Goal: Find specific page/section: Find specific page/section

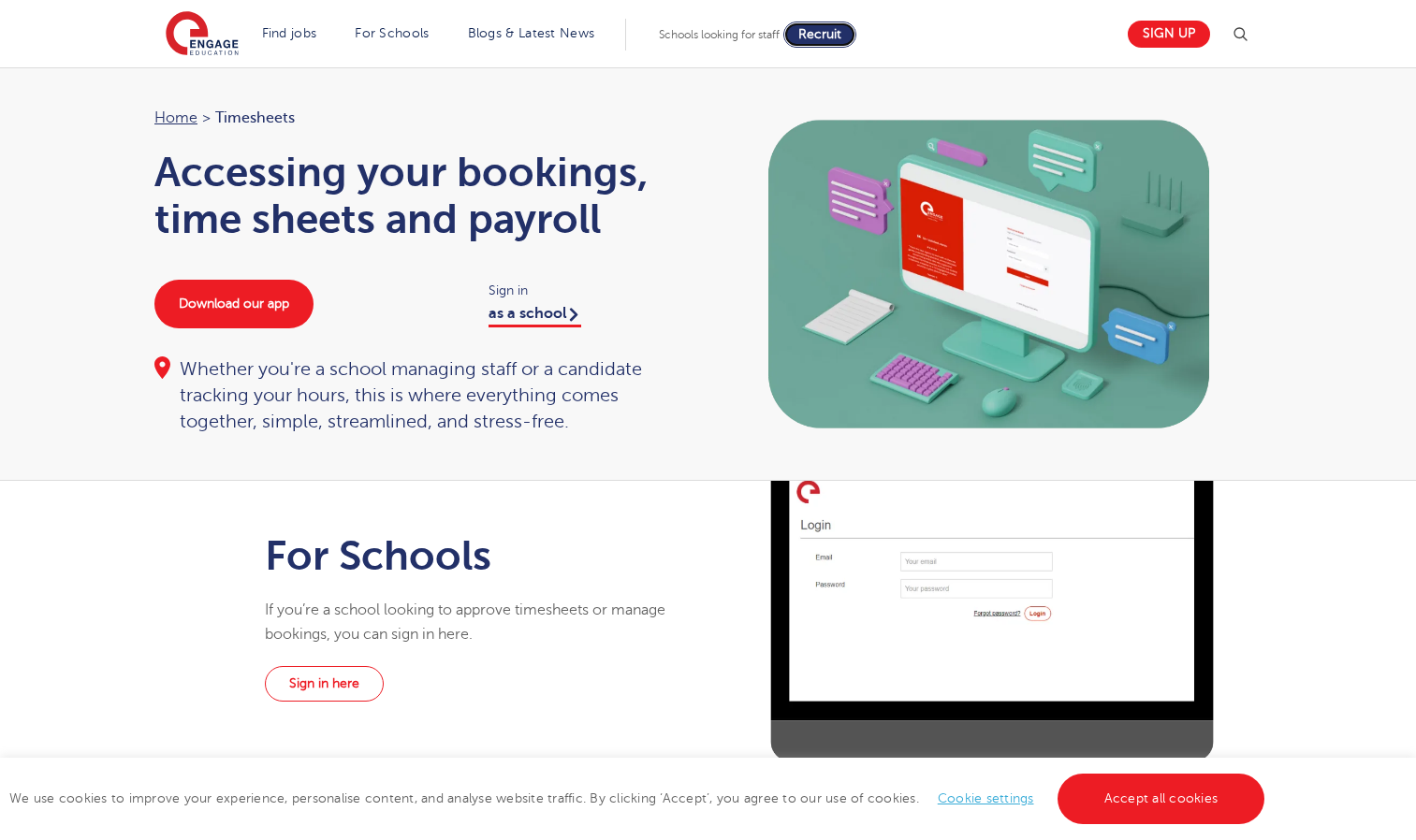
click at [823, 34] on span "Recruit" at bounding box center [819, 34] width 43 height 14
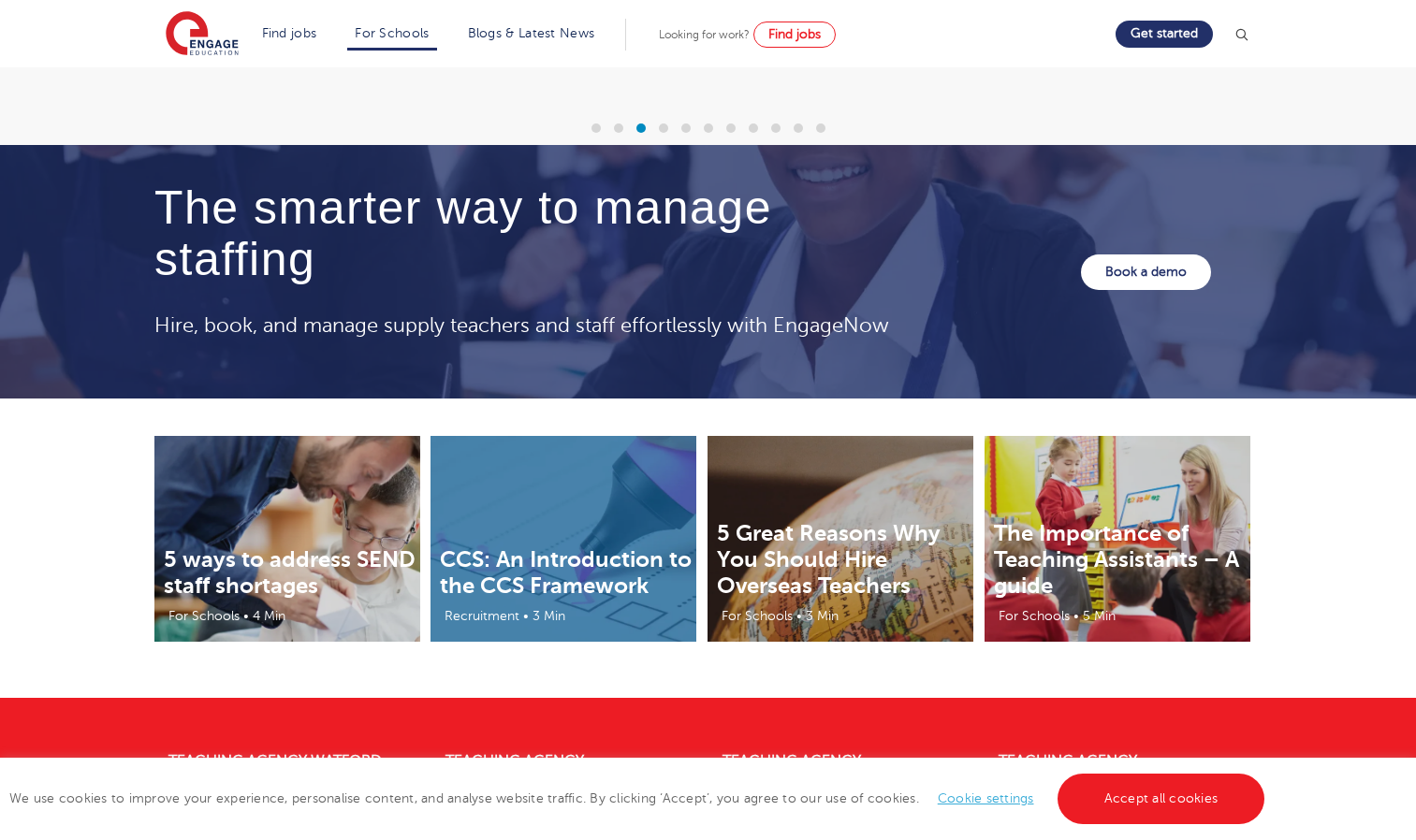
scroll to position [6124, 0]
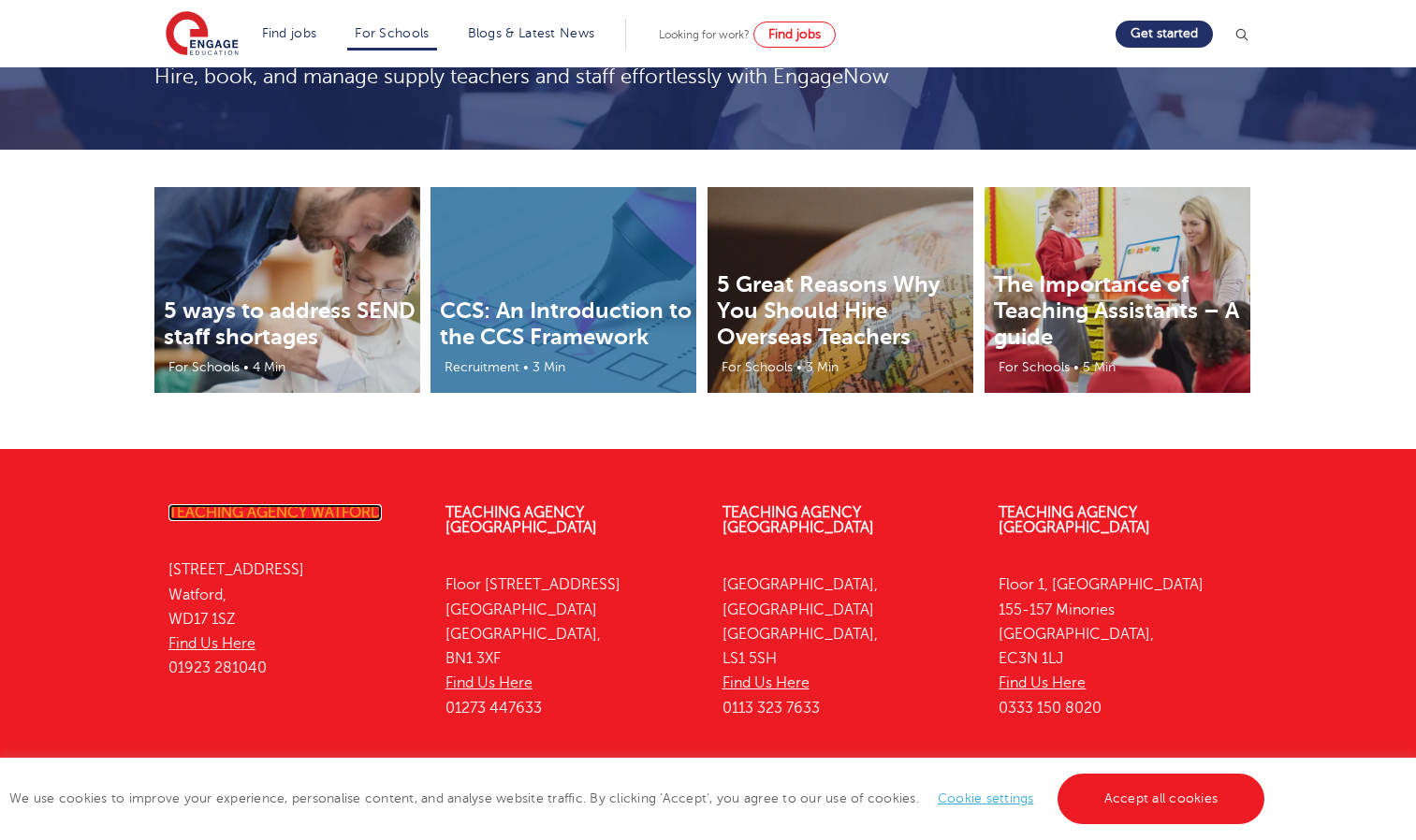
click at [315, 505] on link "Teaching Agency Watford" at bounding box center [275, 513] width 214 height 17
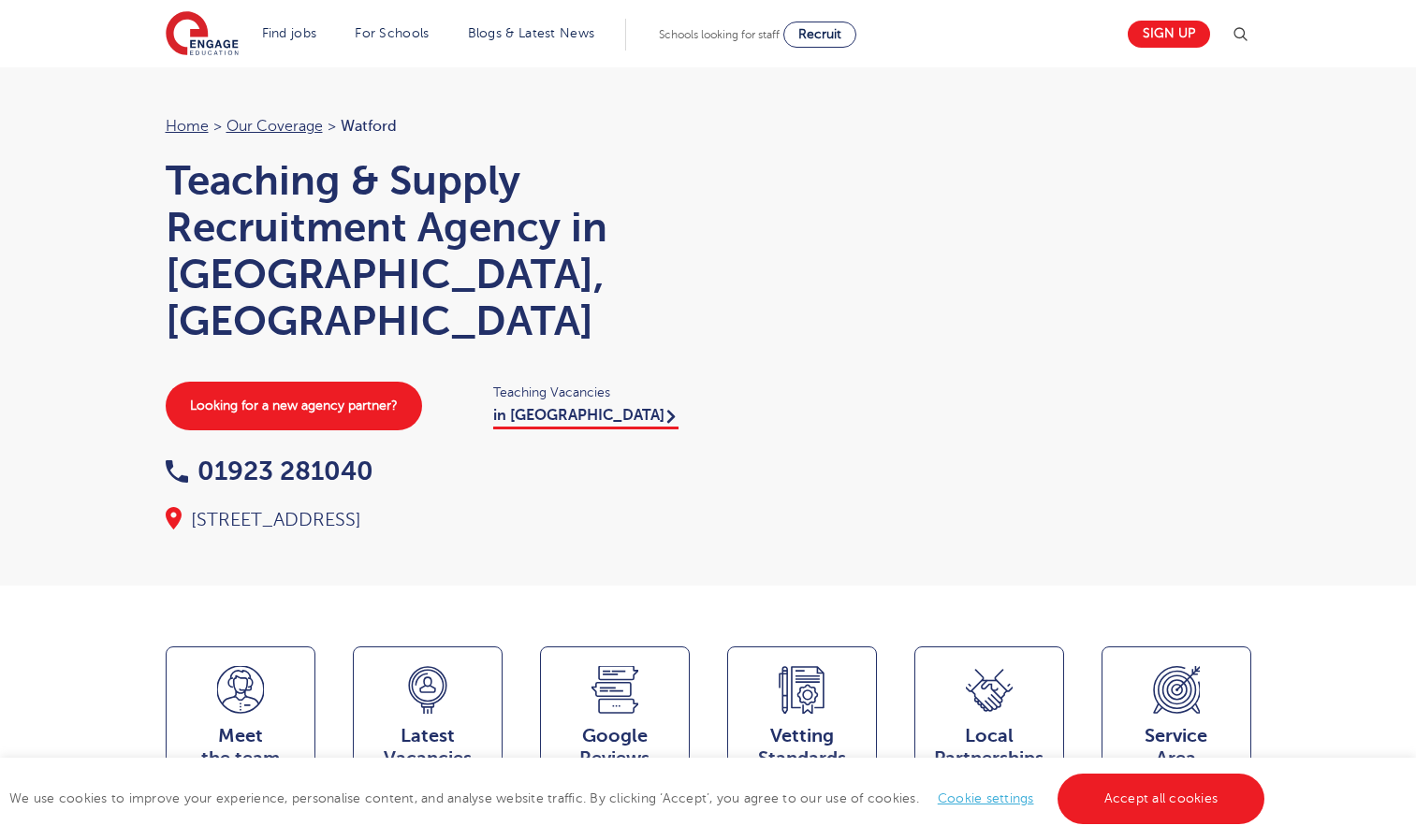
scroll to position [383, 0]
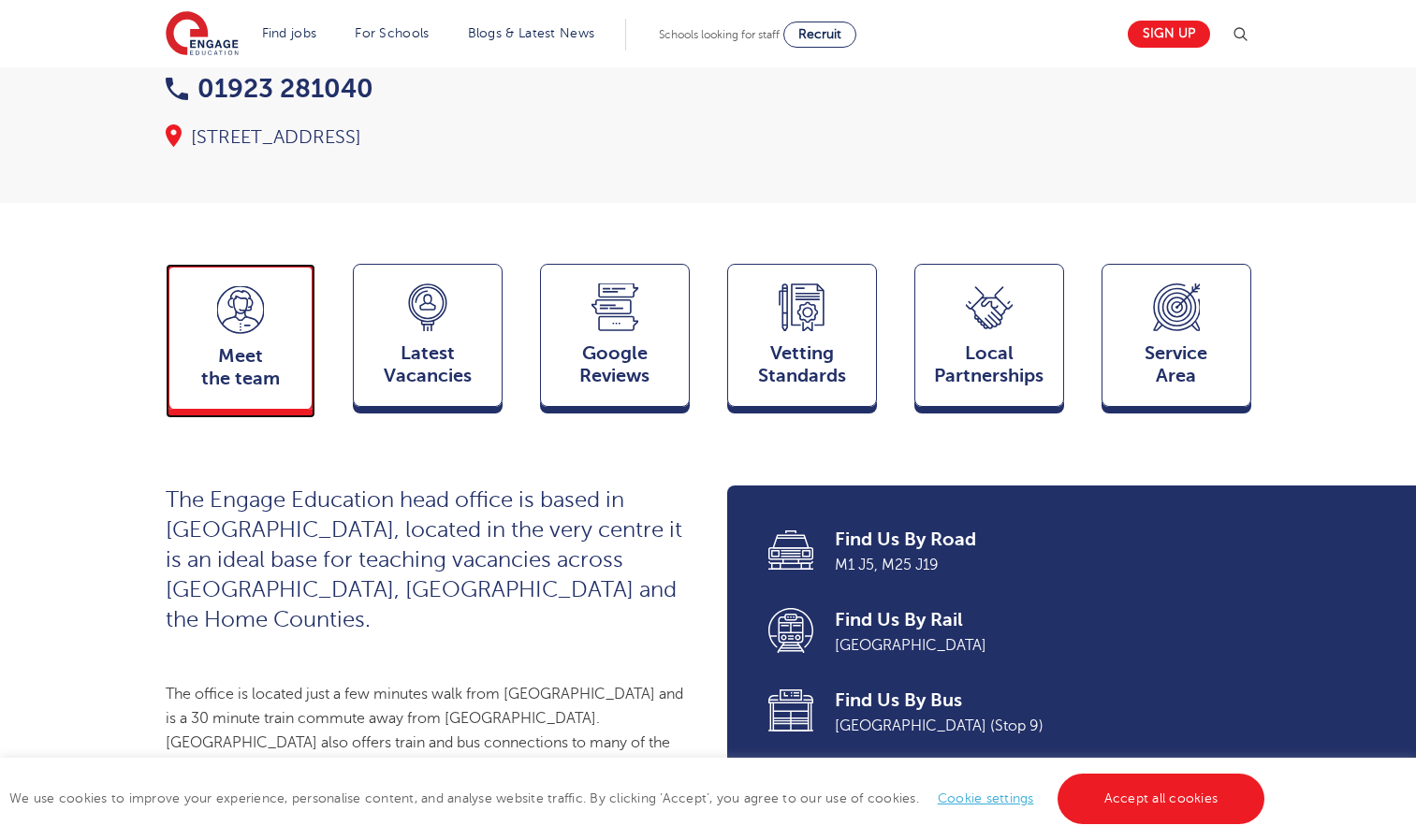
click at [268, 345] on span "Meet the team" at bounding box center [240, 367] width 124 height 45
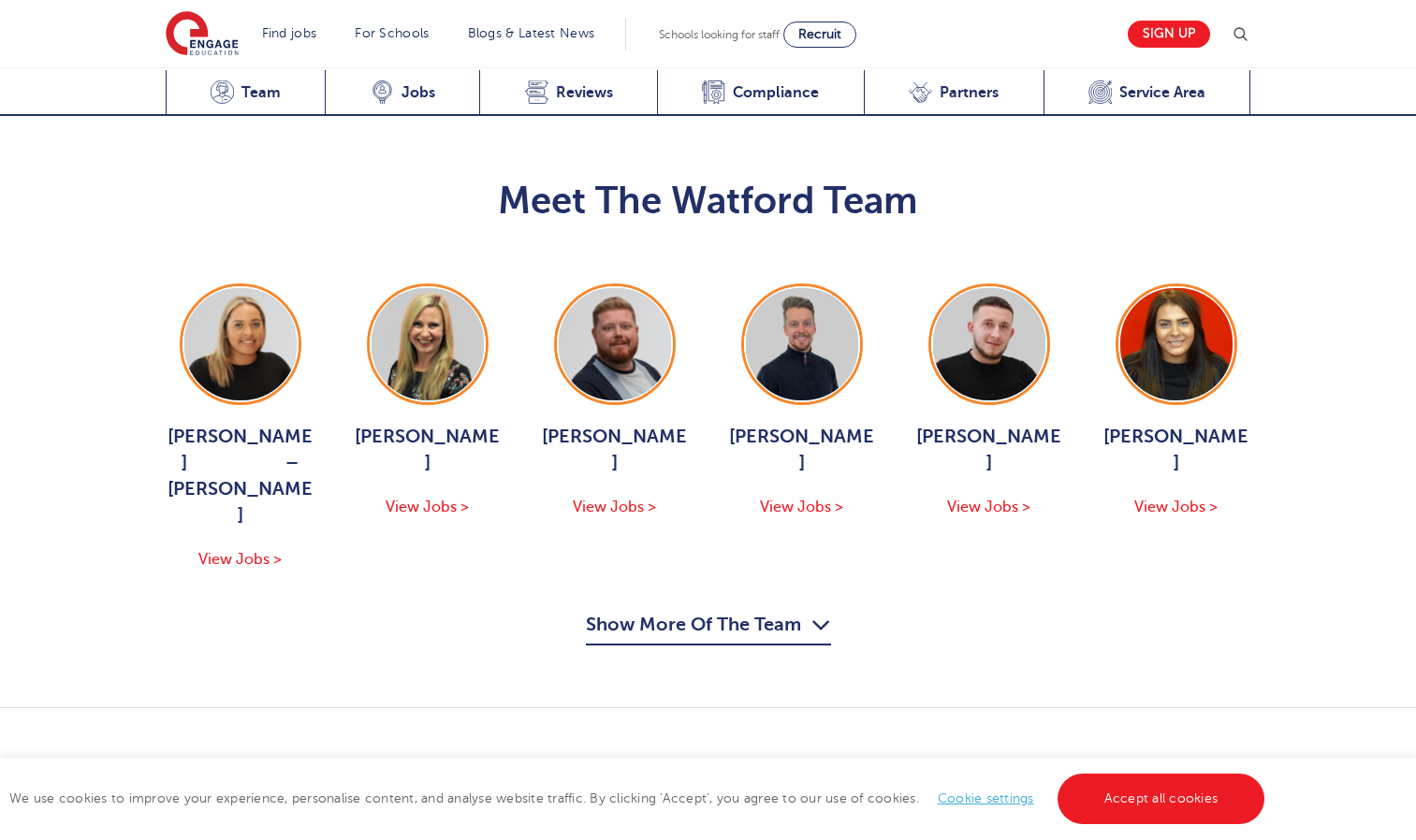
scroll to position [1847, 0]
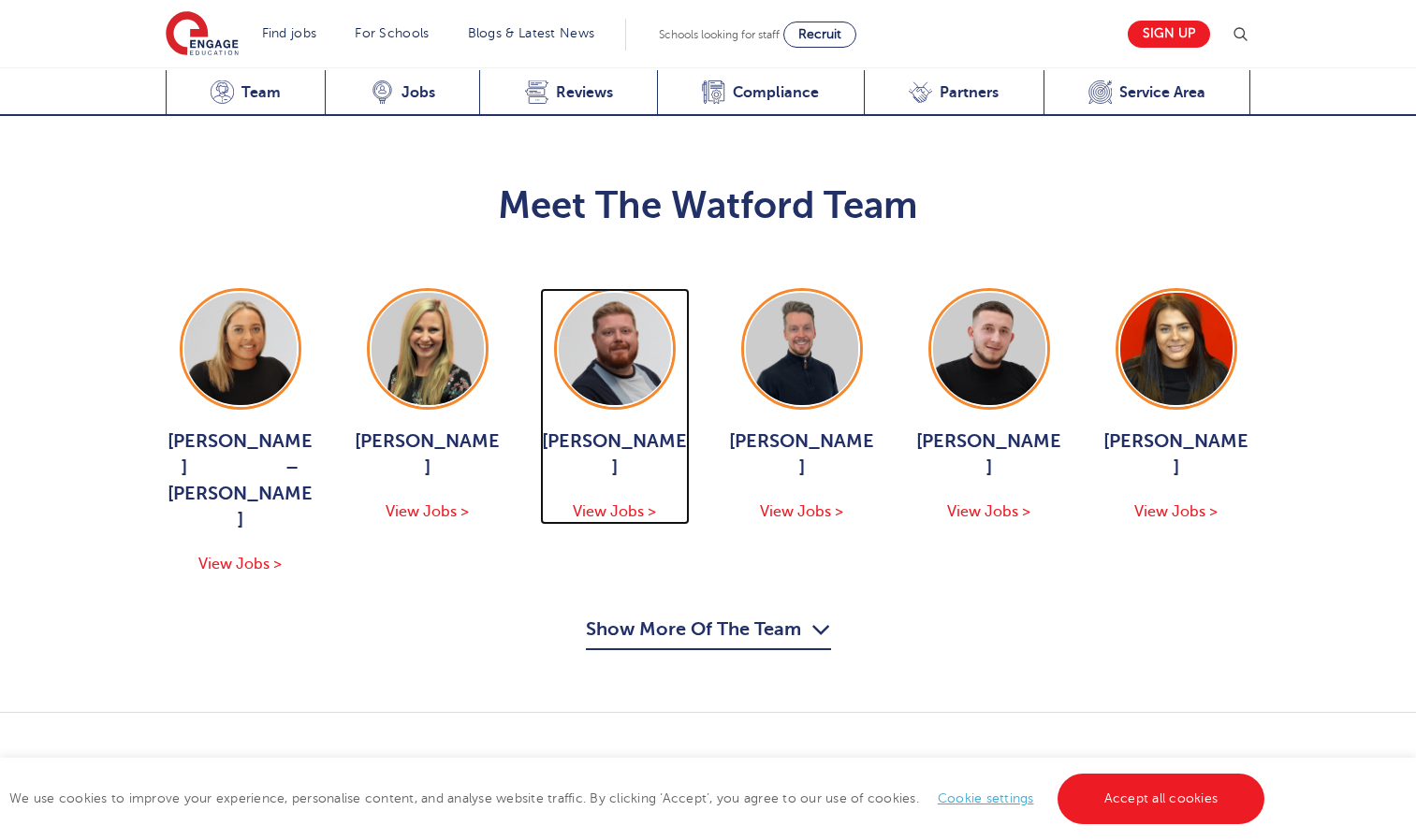
click at [642, 504] on span "View Jobs >" at bounding box center [614, 512] width 83 height 17
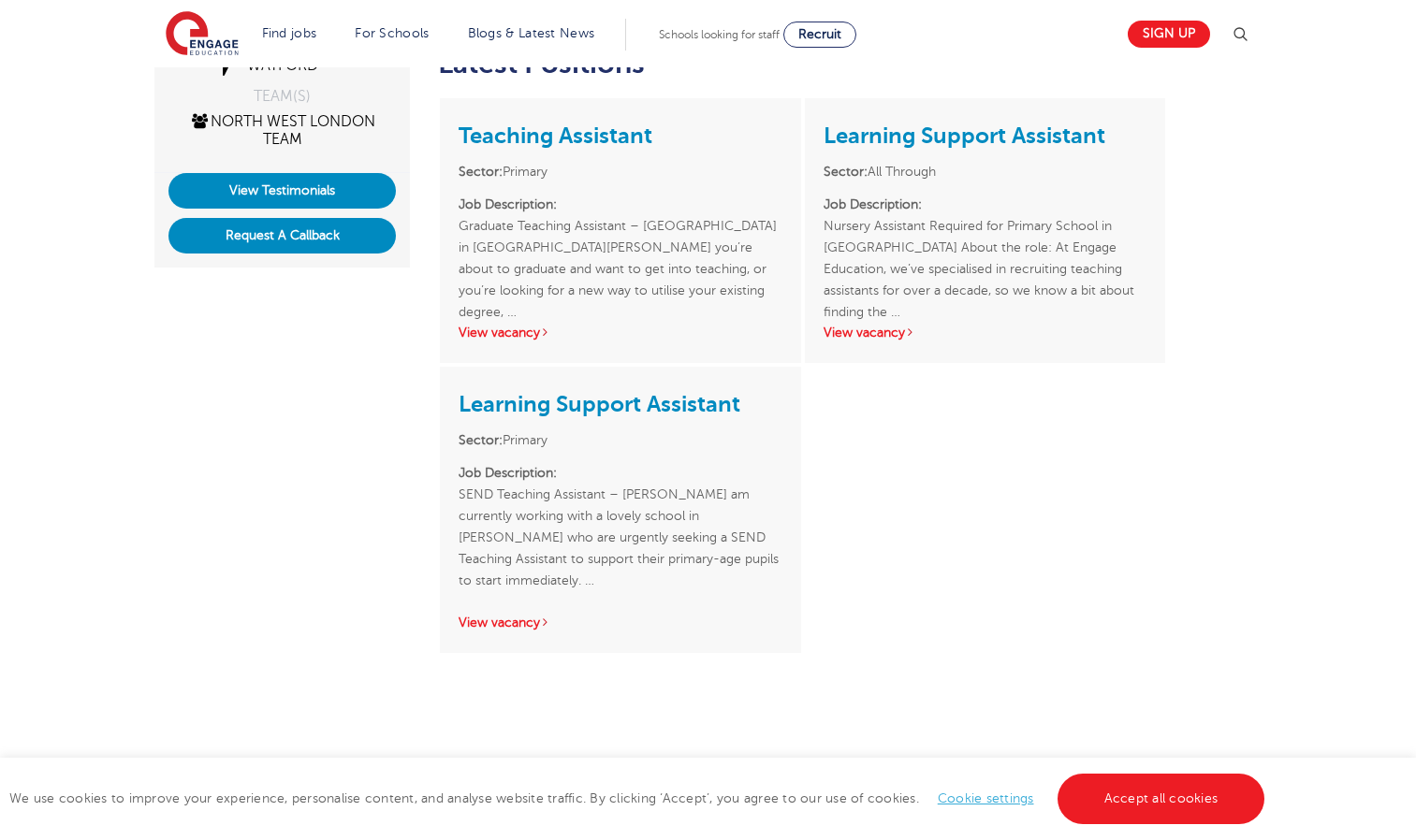
scroll to position [459, 0]
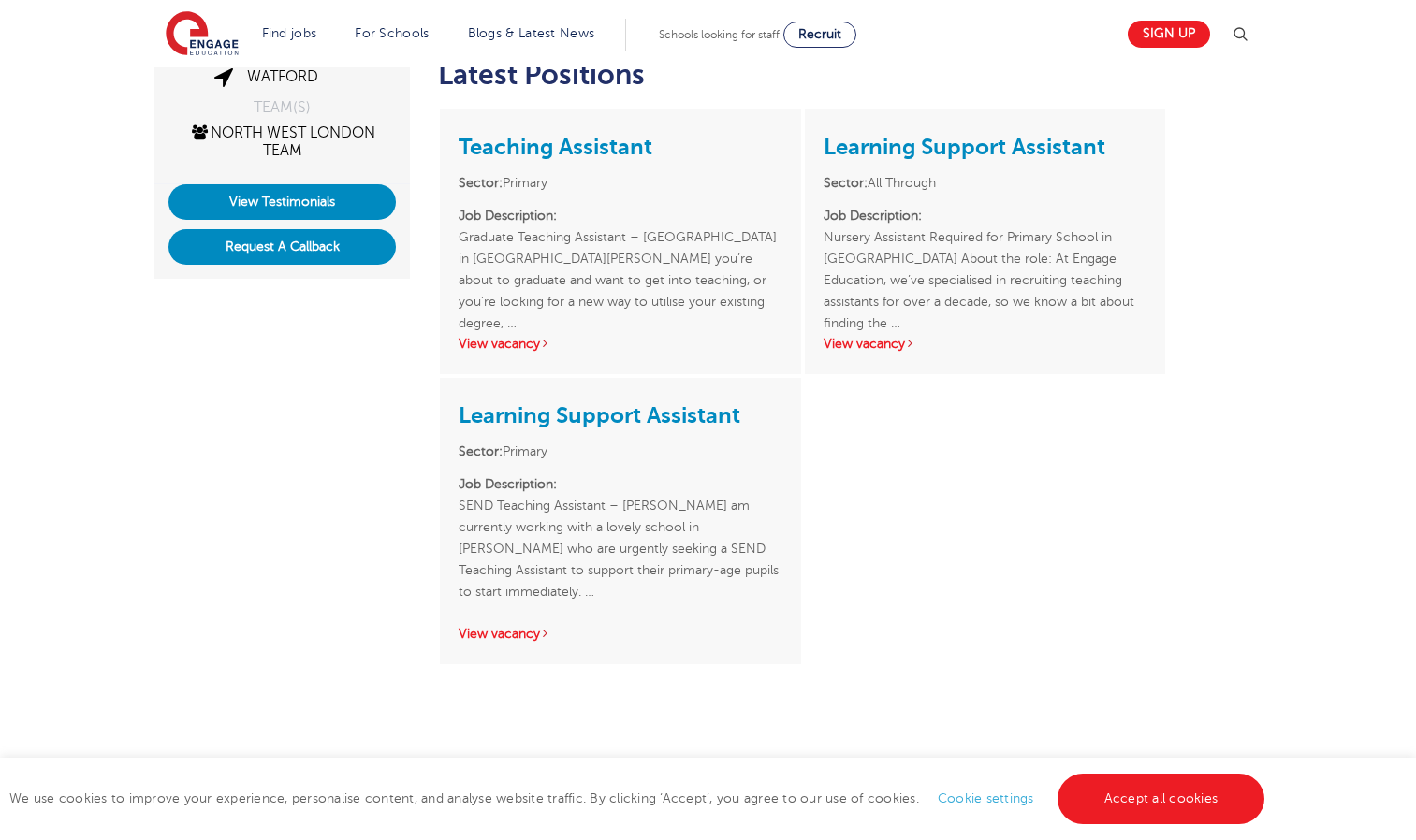
click at [644, 518] on p "Job Description: SEND Teaching Assistant – Brent I am currently working with a …" at bounding box center [621, 538] width 323 height 129
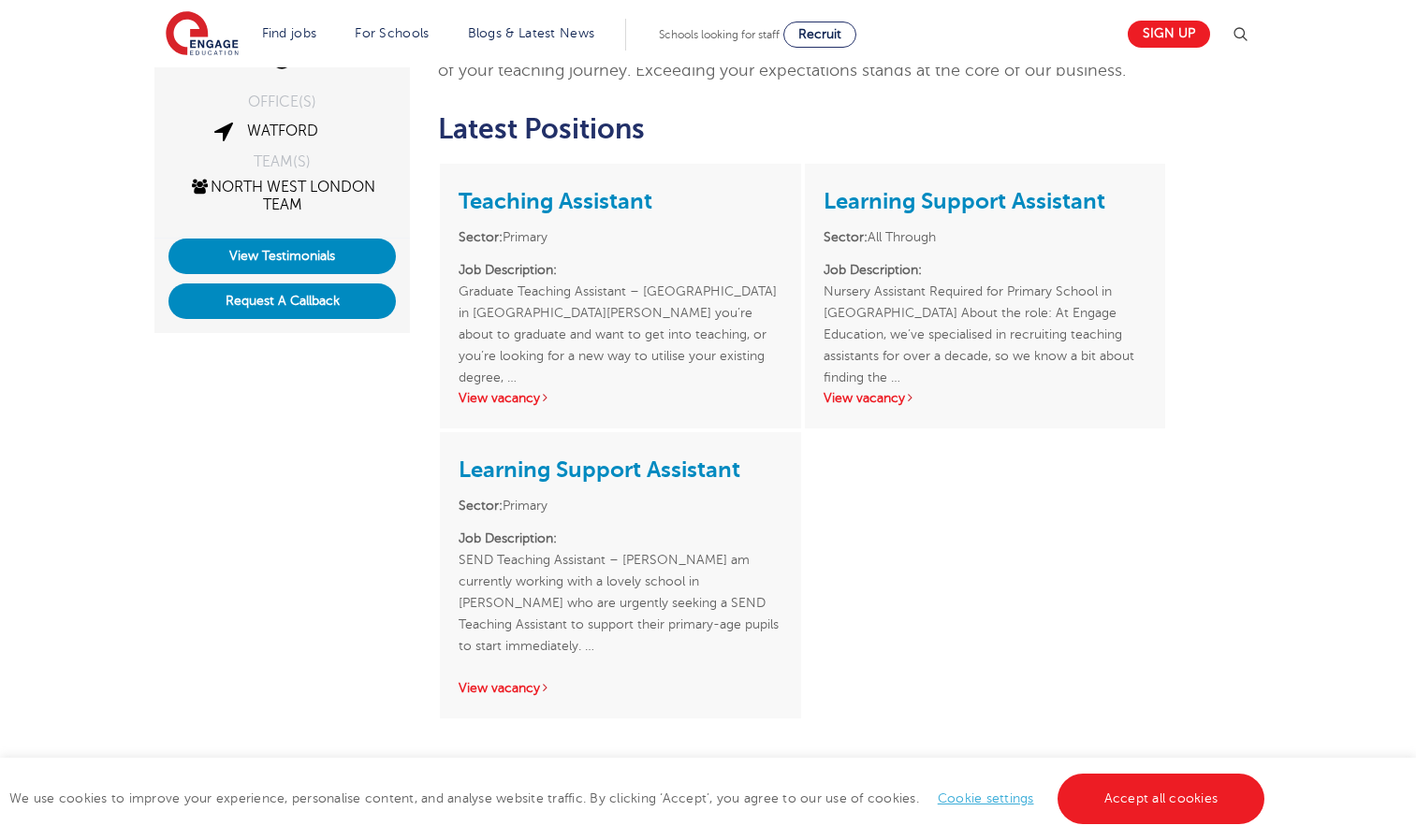
scroll to position [0, 0]
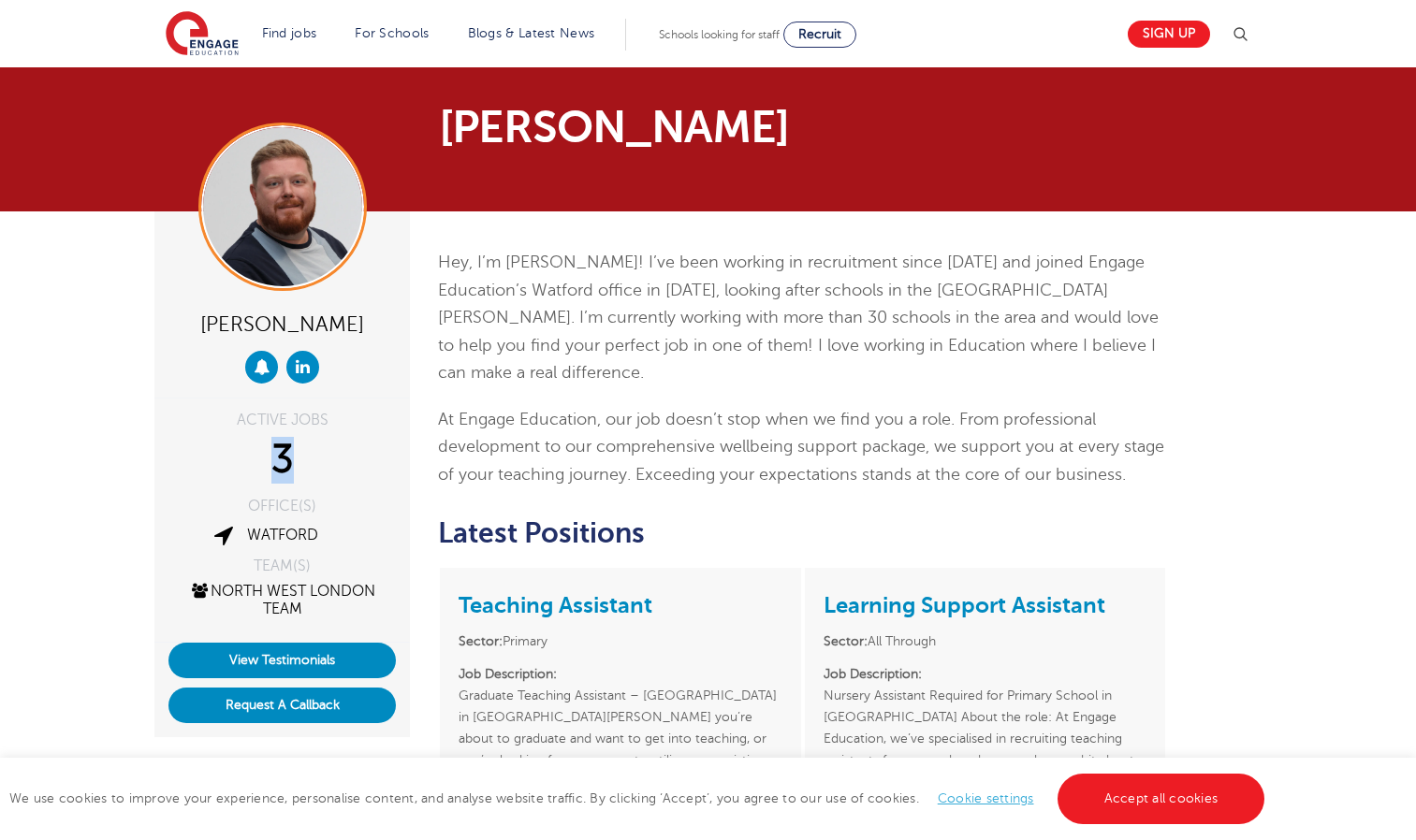
drag, startPoint x: 301, startPoint y: 468, endPoint x: 227, endPoint y: 474, distance: 74.2
click at [227, 474] on div "3" at bounding box center [282, 460] width 228 height 47
drag, startPoint x: 227, startPoint y: 474, endPoint x: 75, endPoint y: 544, distance: 167.3
click at [75, 544] on div "Charlie Muir ACTIVE JOBS 3 OFFICE(S) Watford TEAM(S) North West London Team Vie…" at bounding box center [708, 753] width 1416 height 1083
